Goal: Task Accomplishment & Management: Complete application form

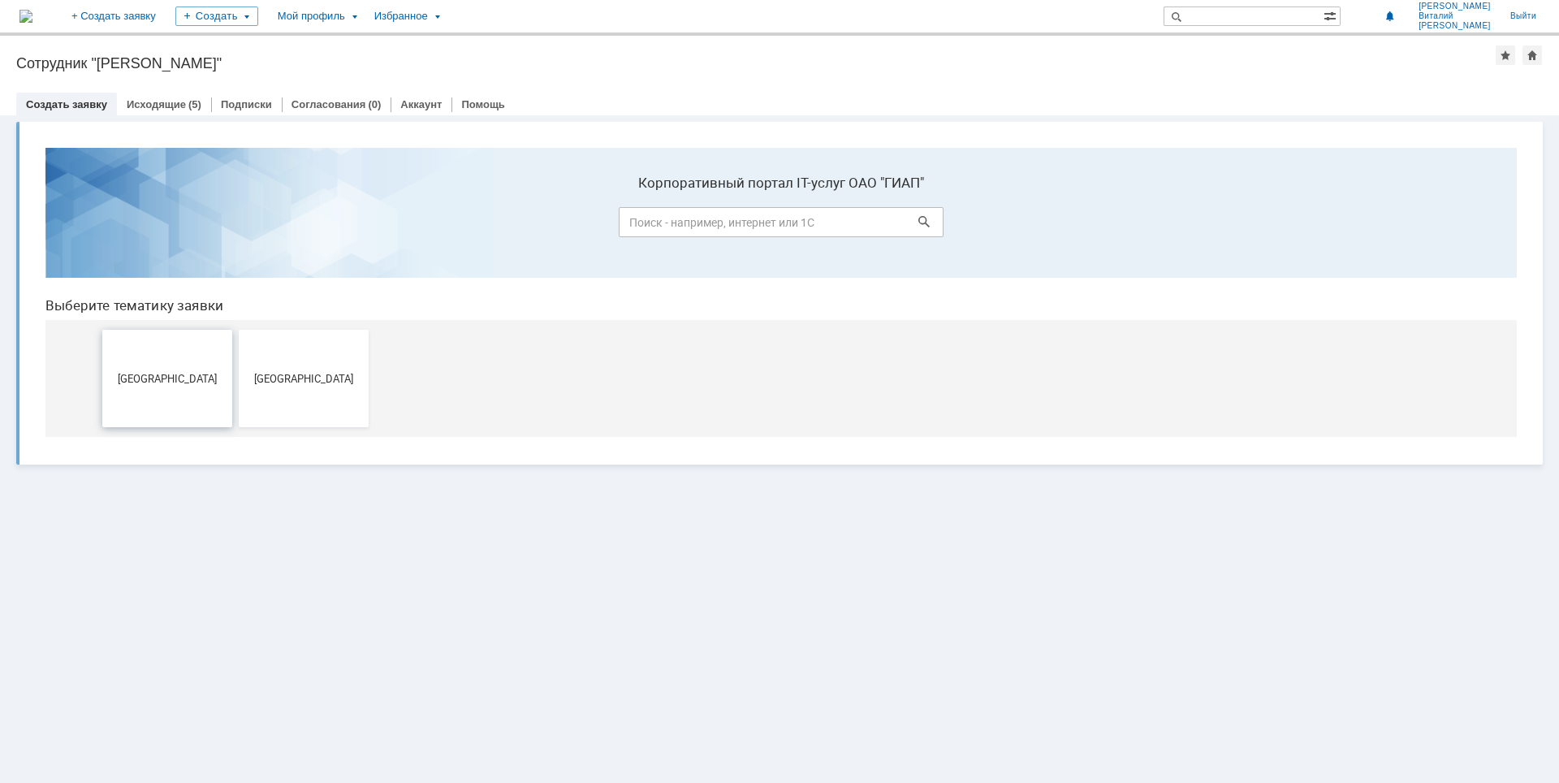
click at [176, 365] on button "[GEOGRAPHIC_DATA]" at bounding box center [167, 378] width 130 height 97
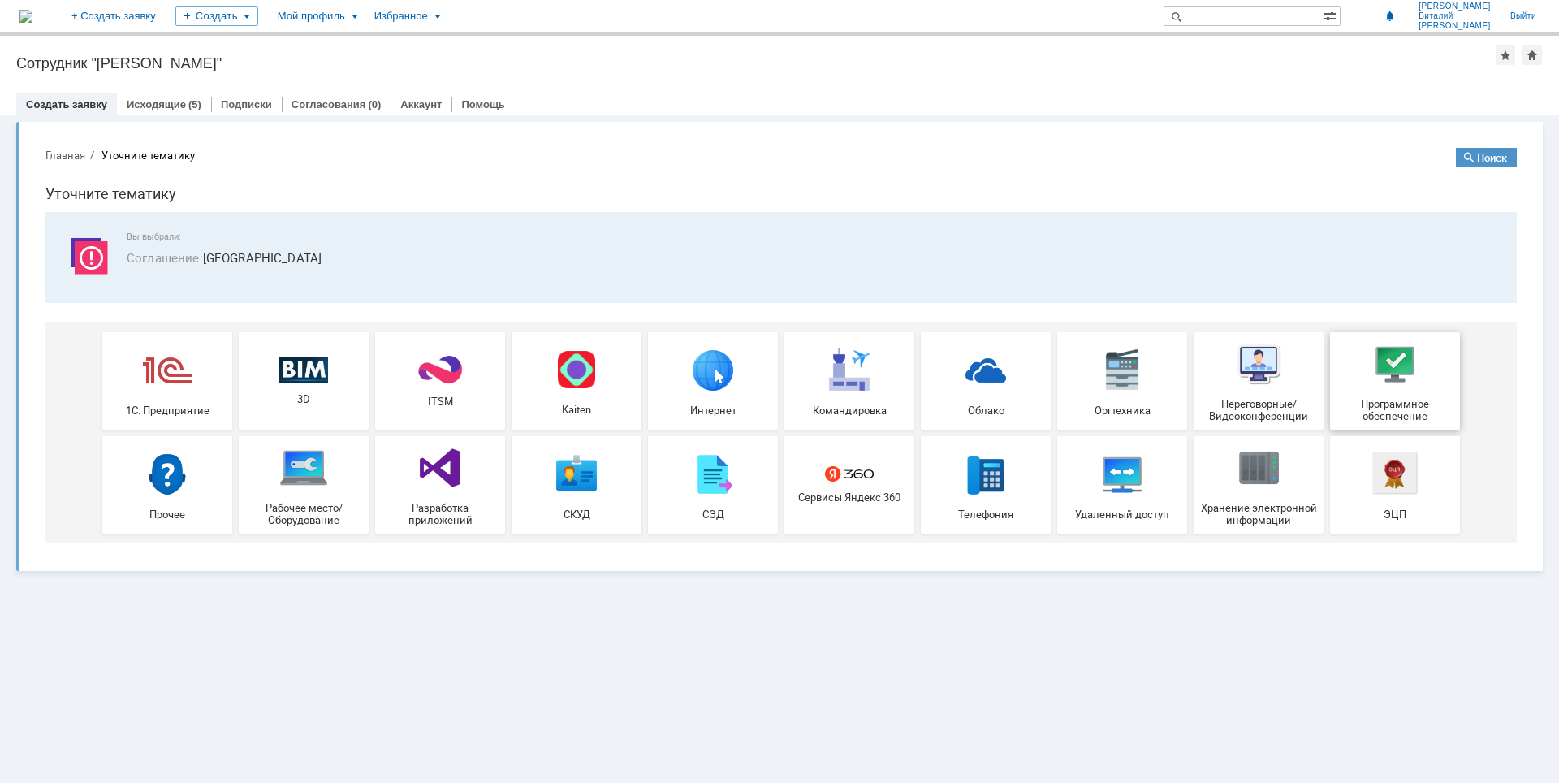
click at [1371, 391] on div "Программное обеспечение" at bounding box center [1395, 380] width 120 height 83
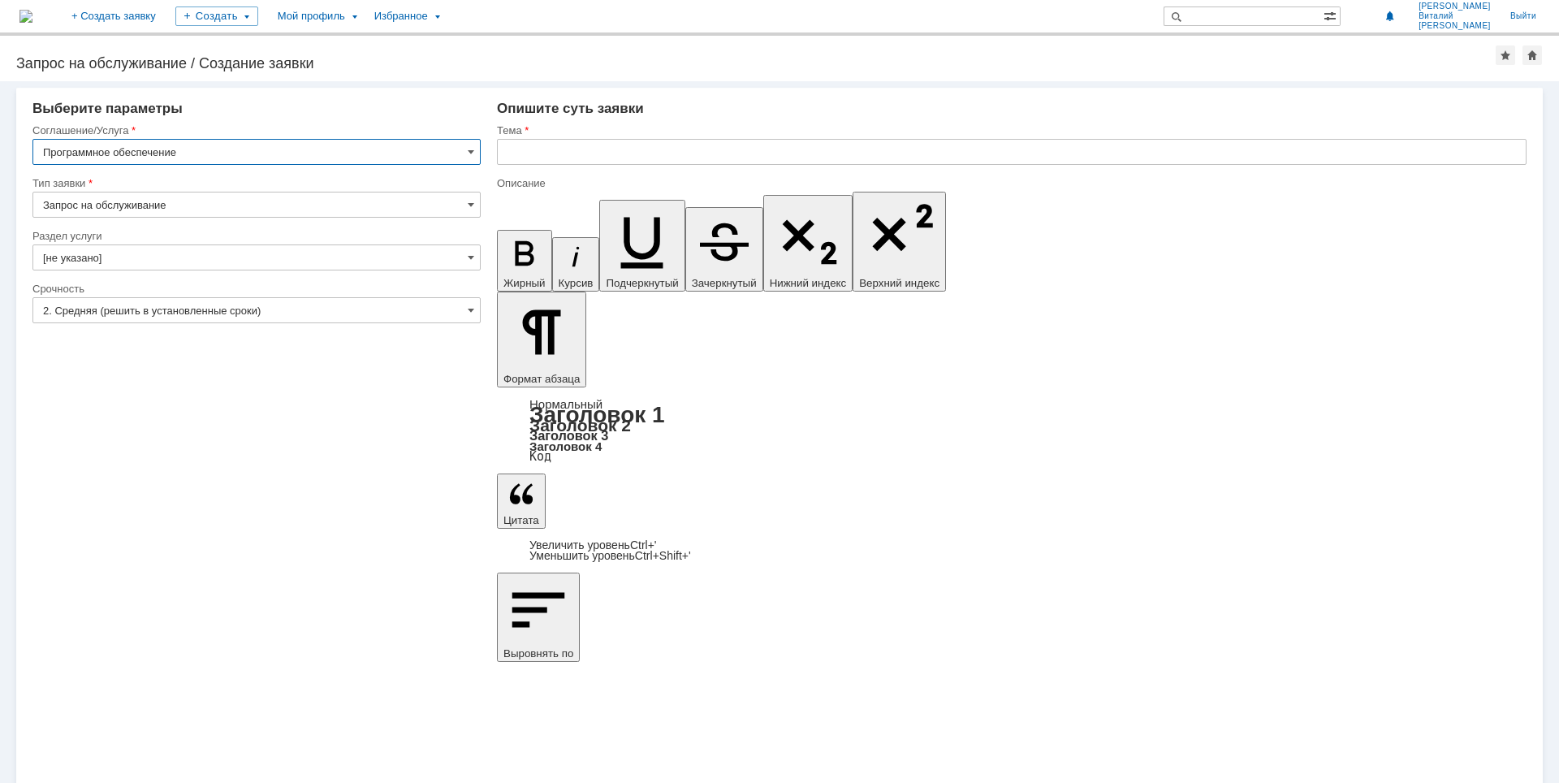
click at [464, 199] on input "Запрос на обслуживание" at bounding box center [256, 205] width 448 height 26
click at [464, 201] on input "Запрос на обслуживание" at bounding box center [256, 205] width 448 height 26
click at [454, 266] on span "Запрос на обслуживание" at bounding box center [256, 261] width 427 height 13
type input "Запрос на обслуживание"
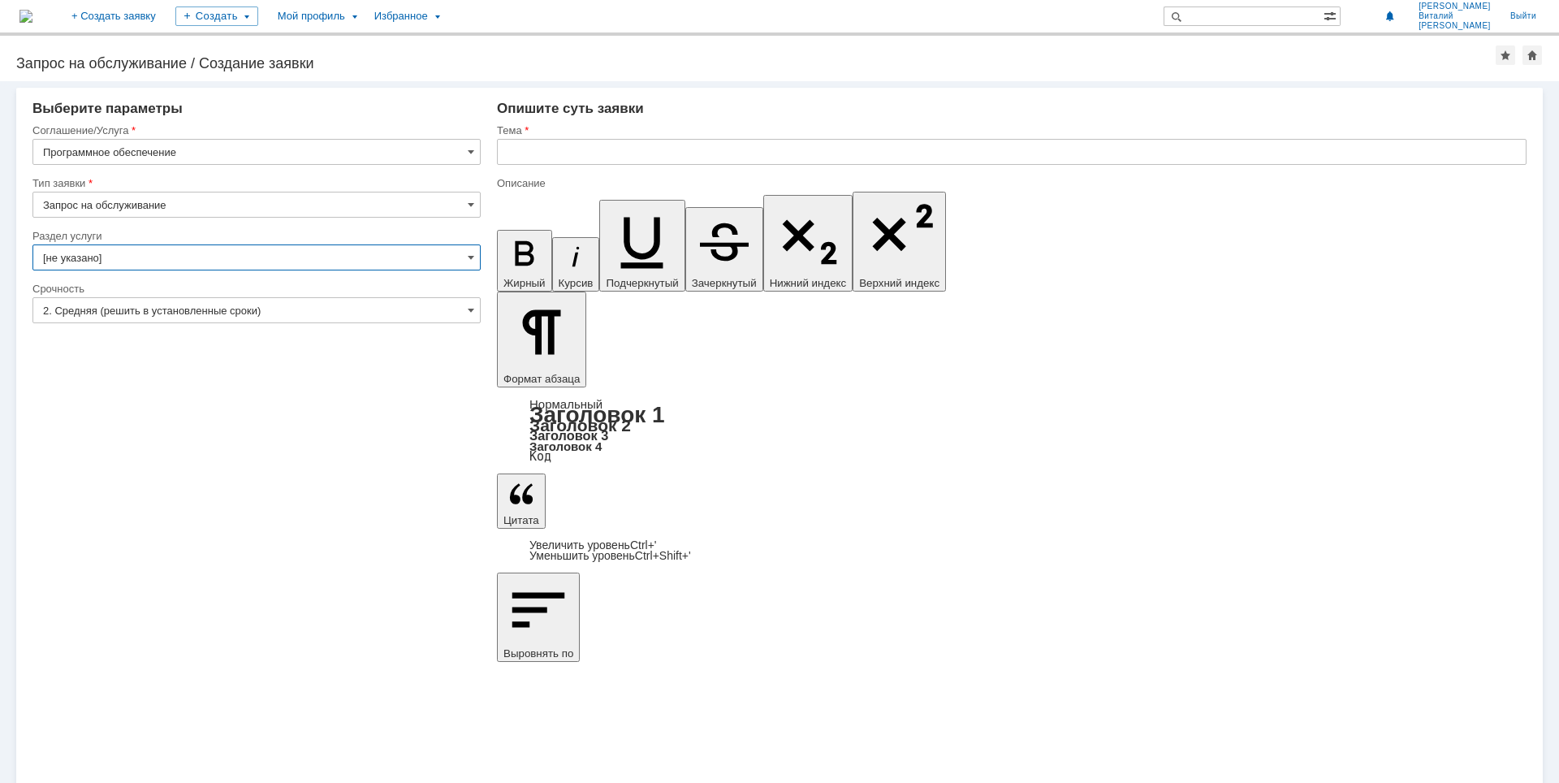
click at [475, 255] on input "[не указано]" at bounding box center [256, 257] width 448 height 26
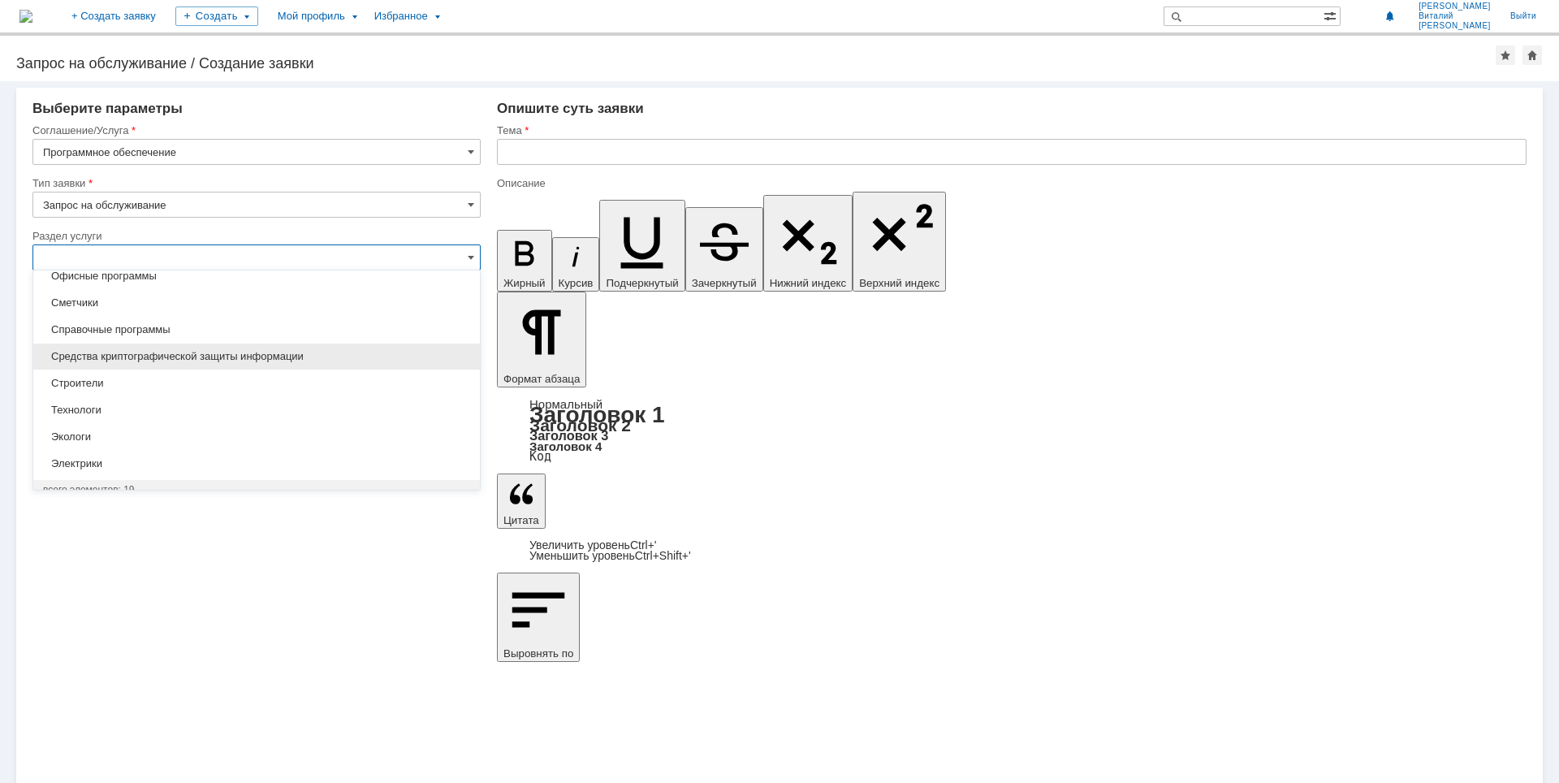
scroll to position [343, 0]
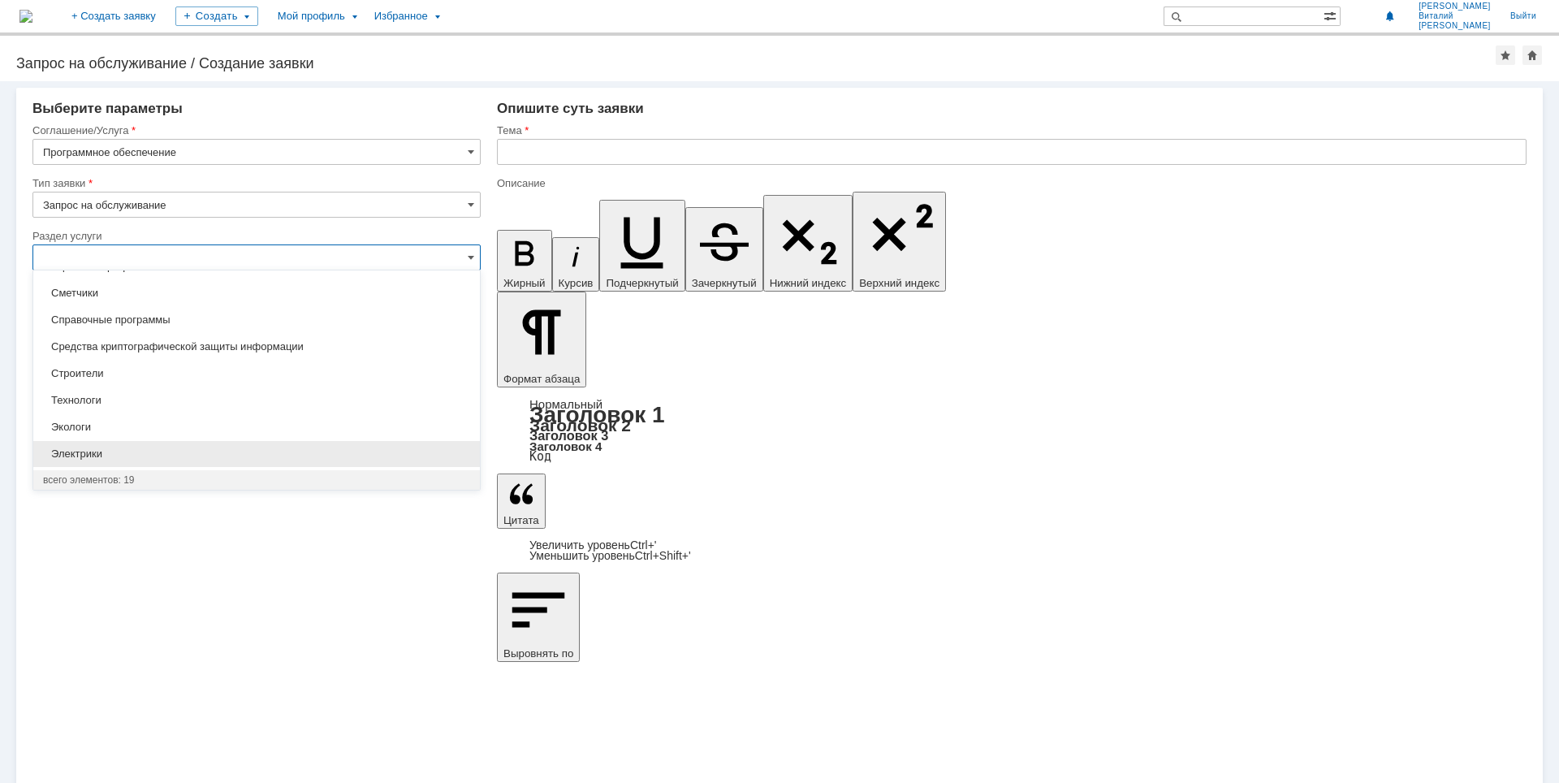
click at [317, 444] on div "Электрики" at bounding box center [256, 454] width 447 height 26
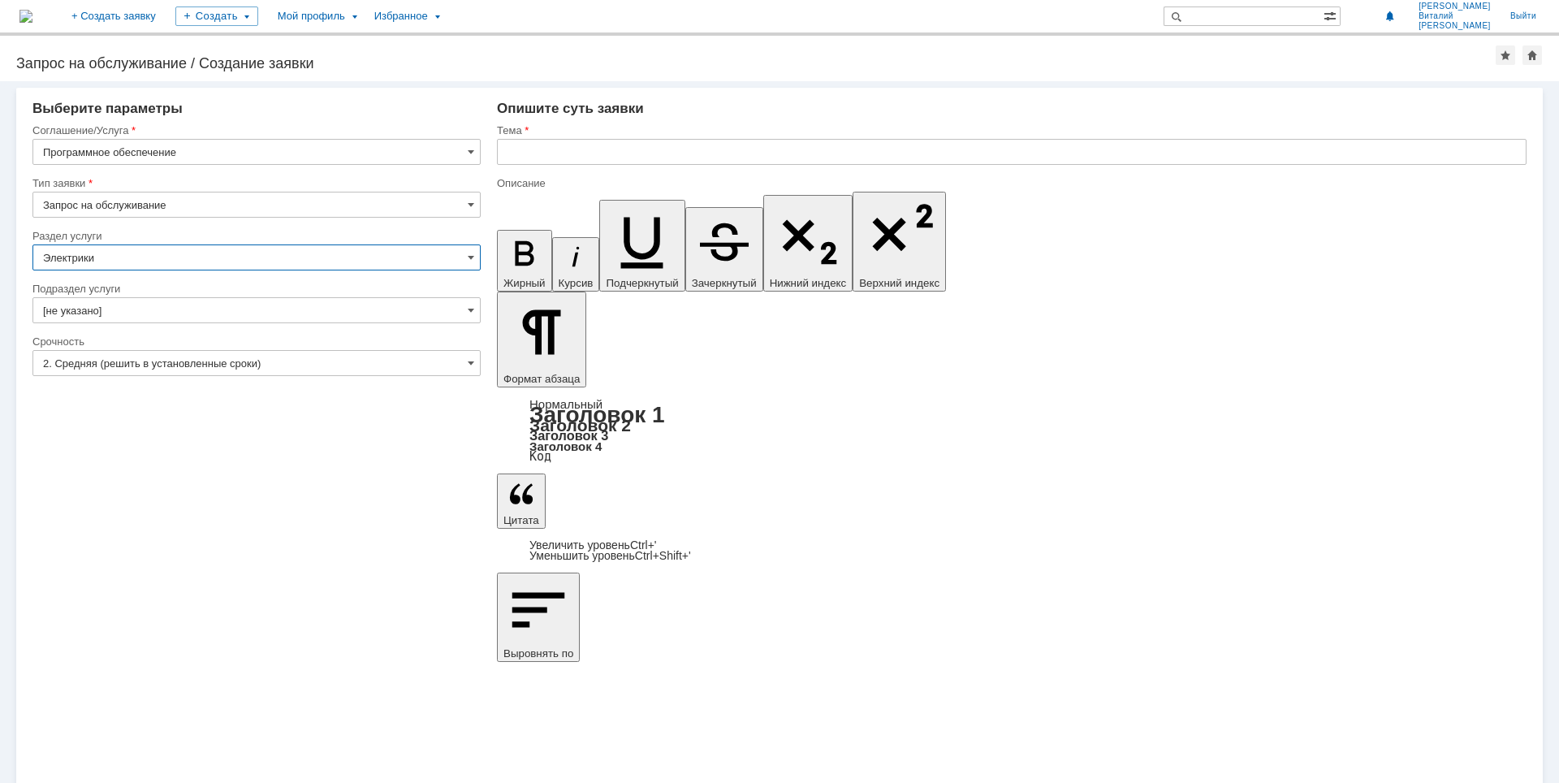
type input "Электрики"
click at [464, 312] on input "[не указано]" at bounding box center [256, 310] width 448 height 26
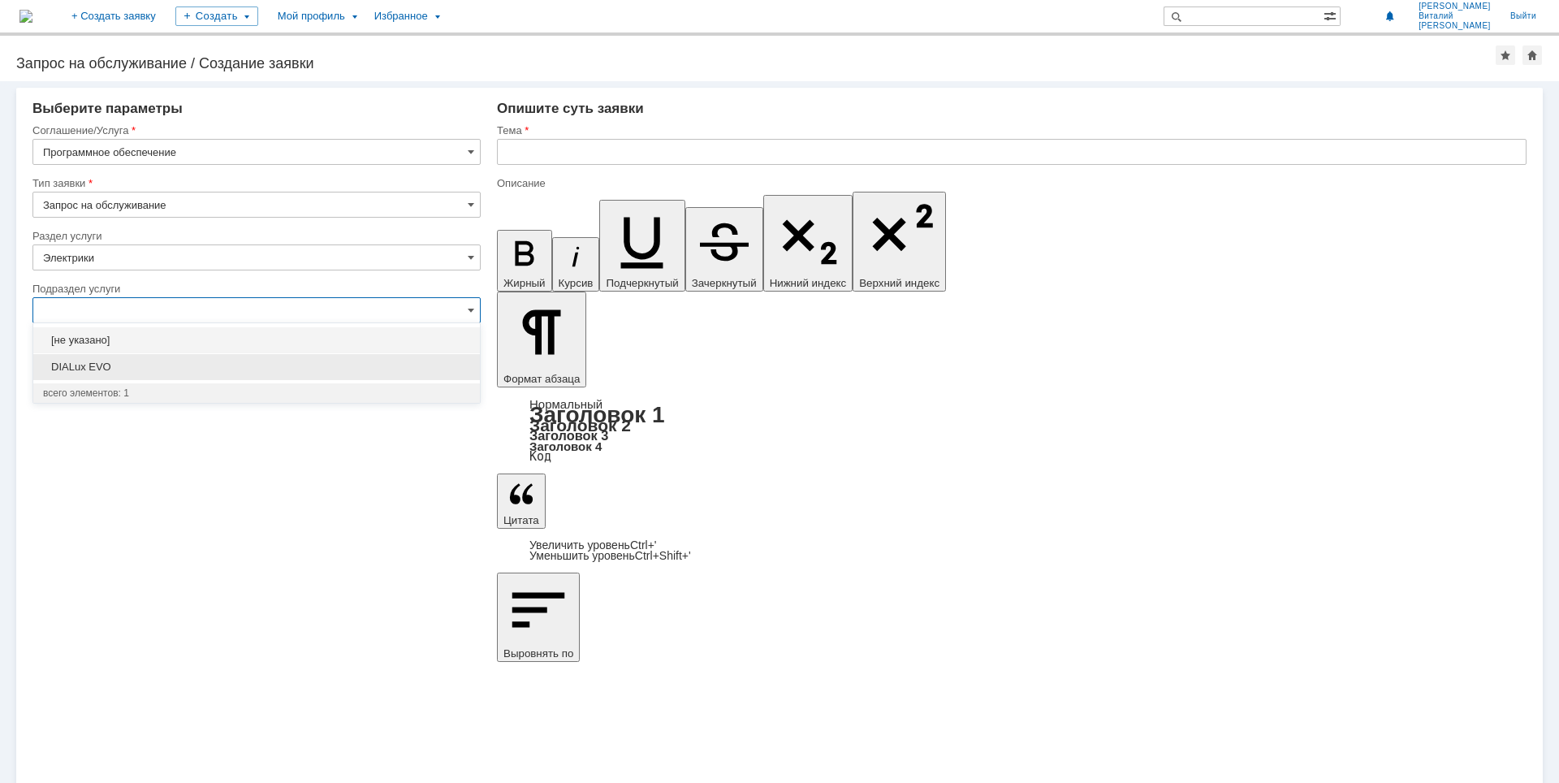
click at [317, 367] on span "DIALux EVO" at bounding box center [256, 367] width 427 height 13
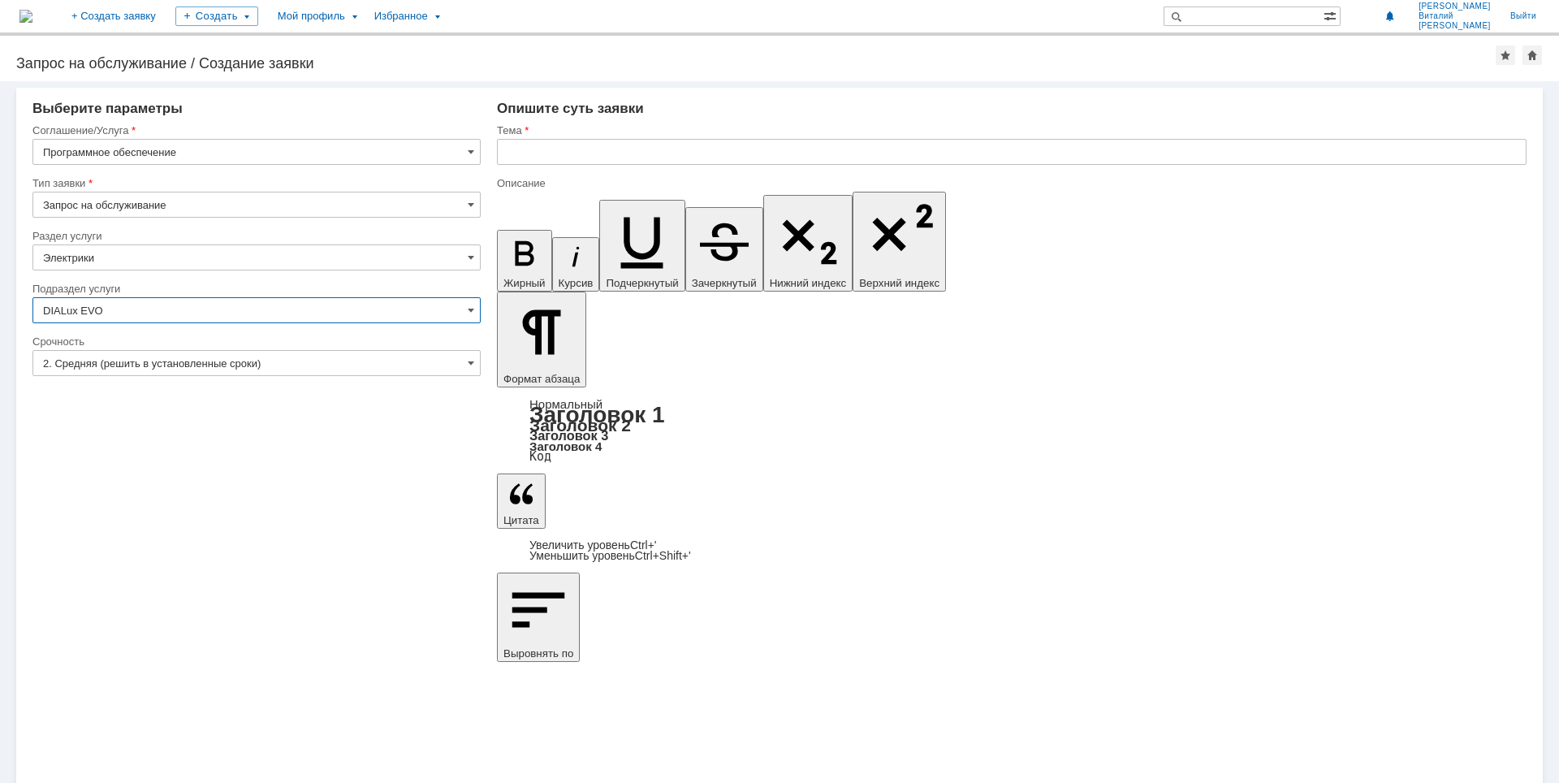
type input "DIALux EVO"
click at [751, 159] on input "text" at bounding box center [1012, 152] width 1030 height 26
type input "Установка"
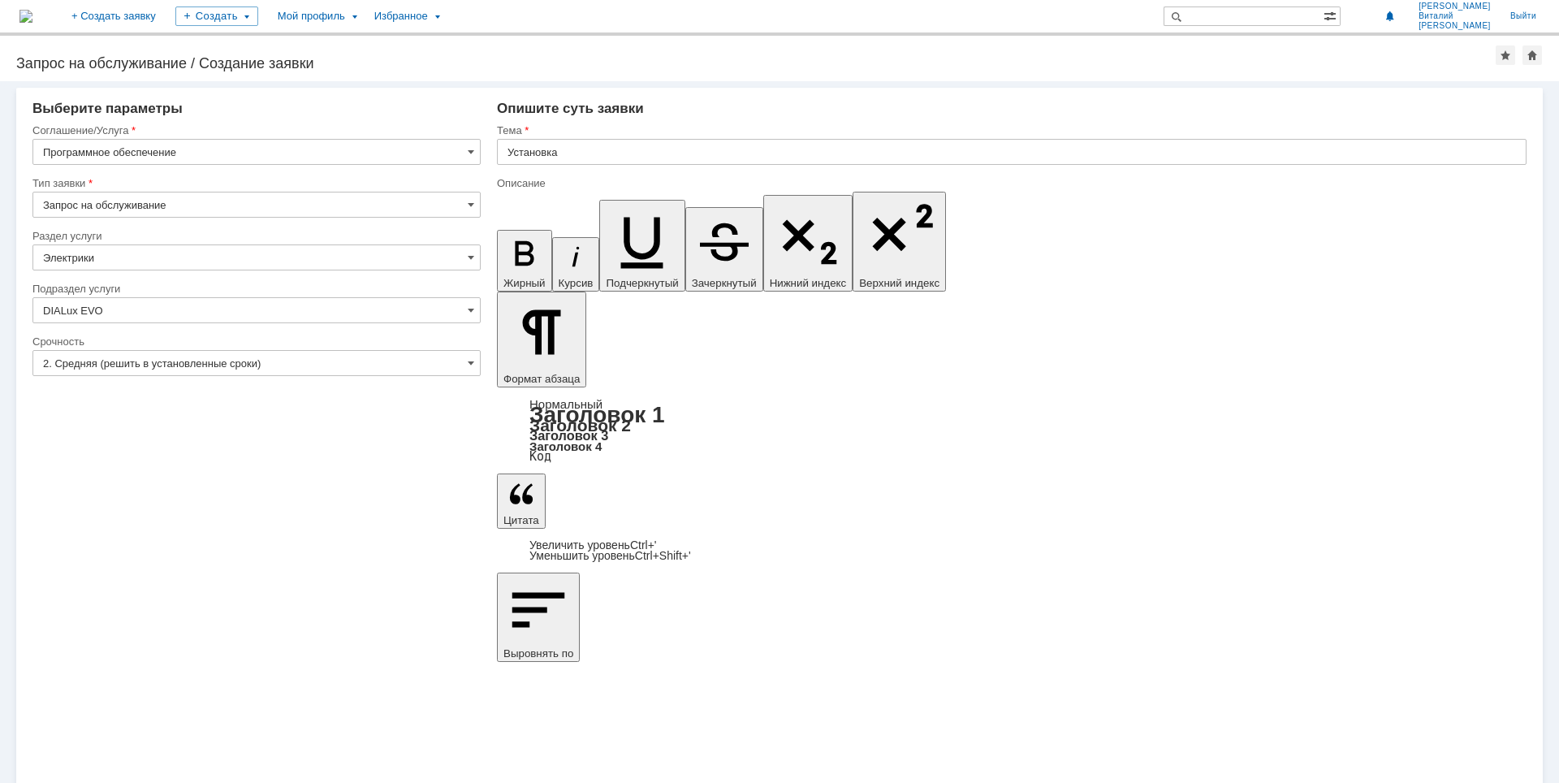
drag, startPoint x: 699, startPoint y: 5800, endPoint x: 795, endPoint y: 5803, distance: 95.9
copy span "DIALux EVO v13"
click at [635, 152] on input "Установка" at bounding box center [1012, 152] width 1030 height 26
type input "Установка DIALux EVO v13"
